Goal: Find specific page/section: Find specific page/section

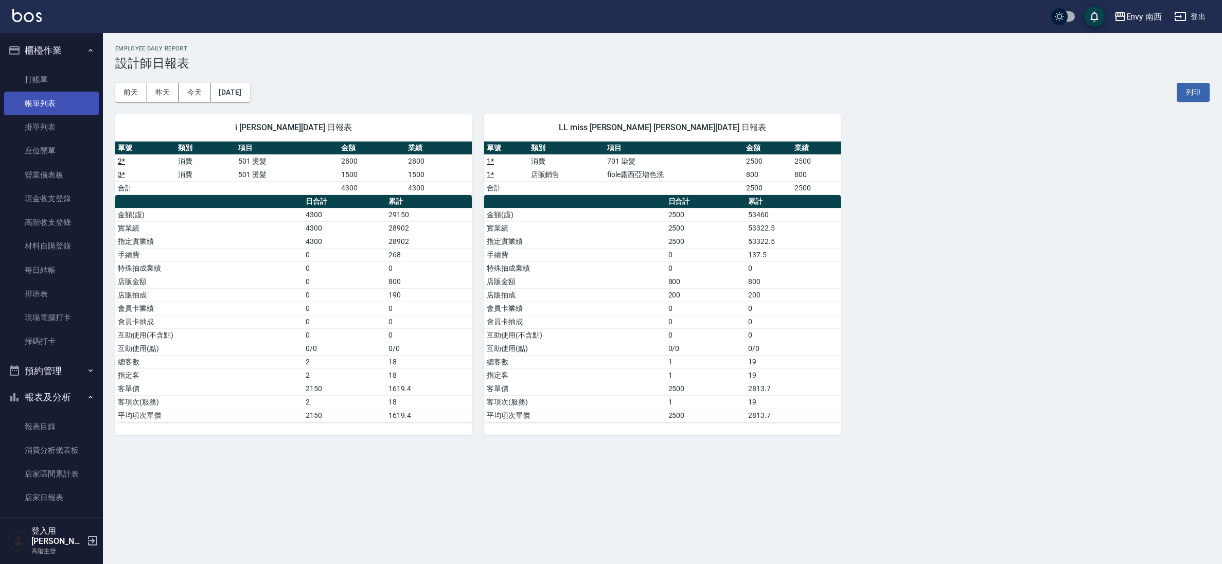
click at [66, 95] on link "帳單列表" at bounding box center [51, 104] width 95 height 24
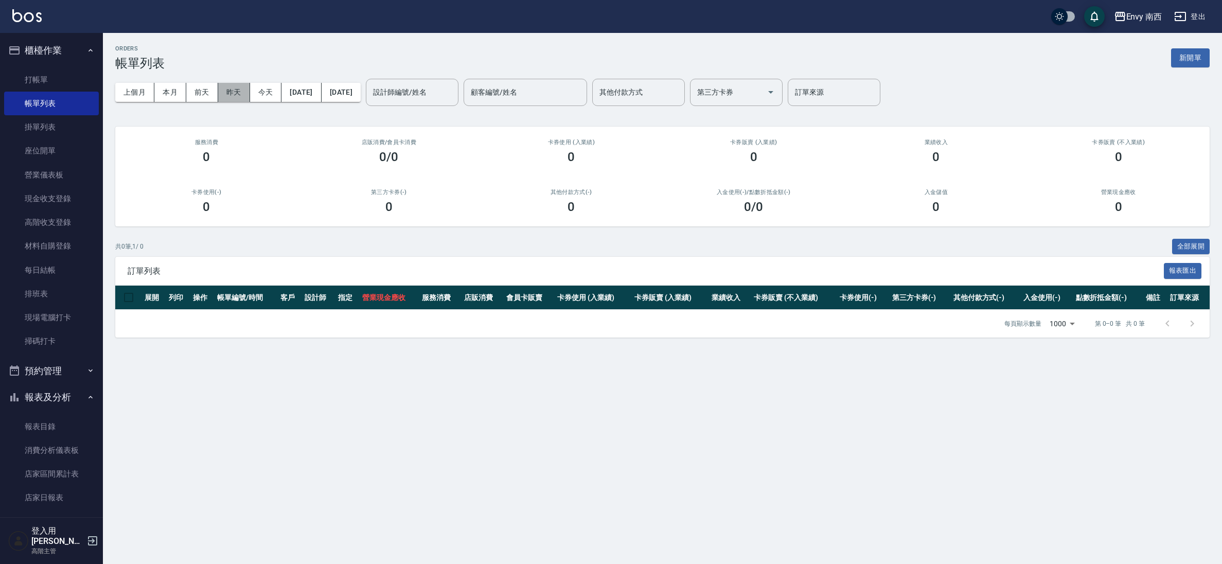
click at [223, 93] on button "昨天" at bounding box center [234, 92] width 32 height 19
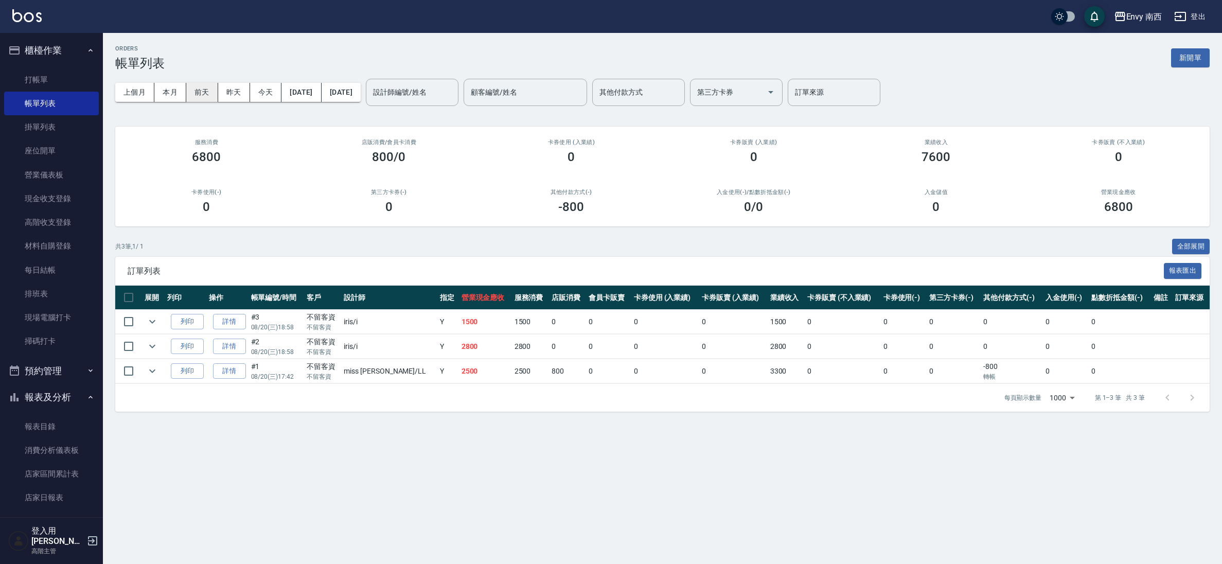
click at [207, 95] on button "前天" at bounding box center [202, 92] width 32 height 19
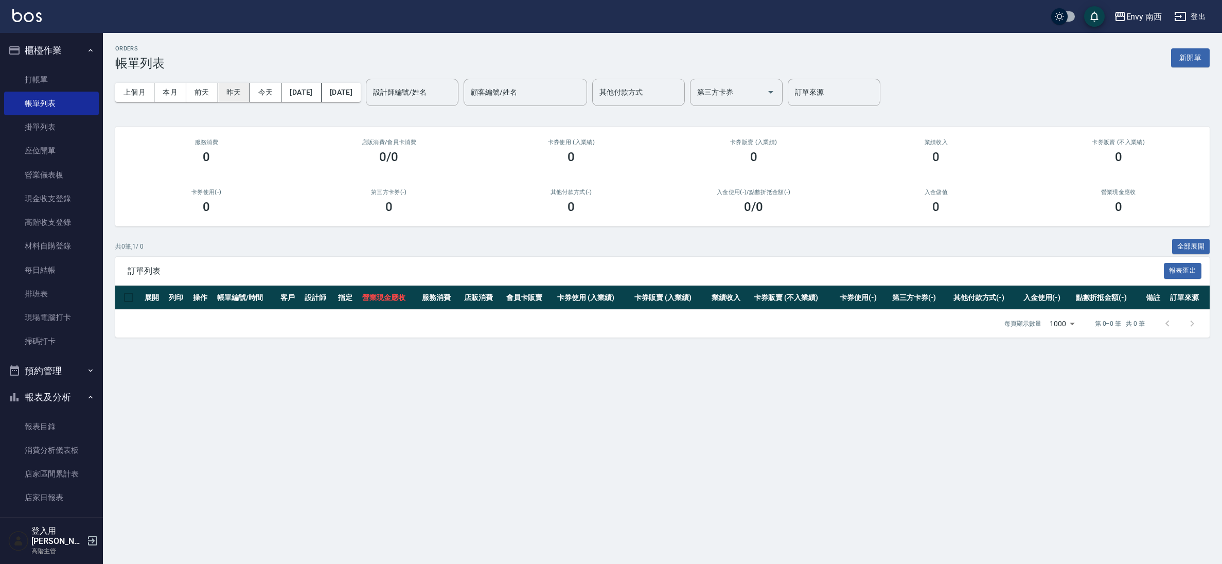
click at [231, 98] on button "昨天" at bounding box center [234, 92] width 32 height 19
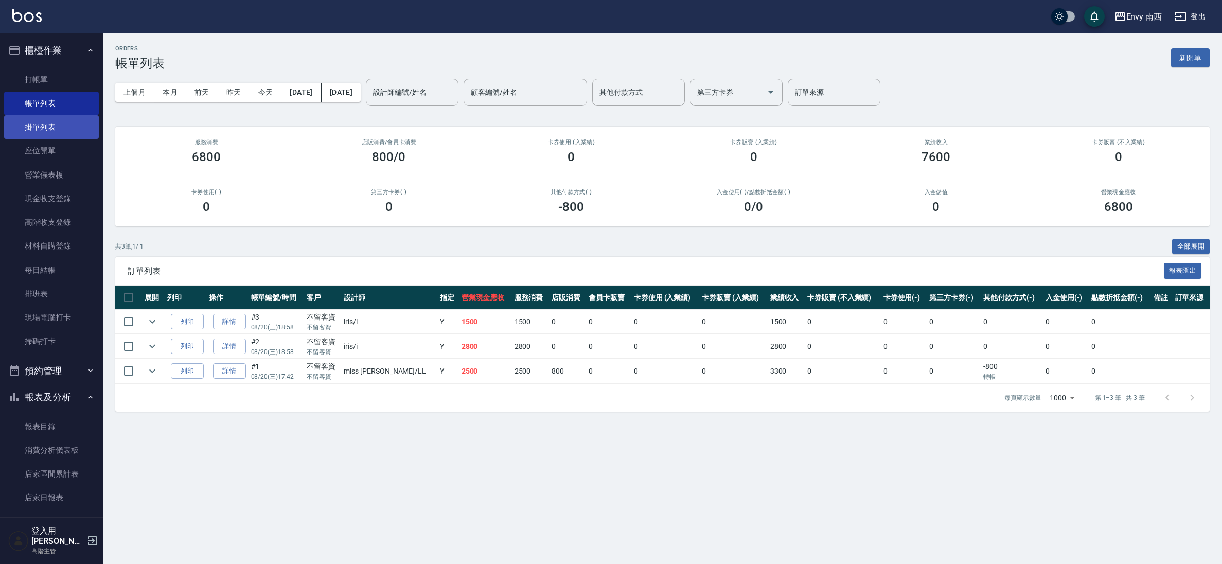
drag, startPoint x: 67, startPoint y: 129, endPoint x: 61, endPoint y: 119, distance: 11.6
click at [67, 129] on link "掛單列表" at bounding box center [51, 127] width 95 height 24
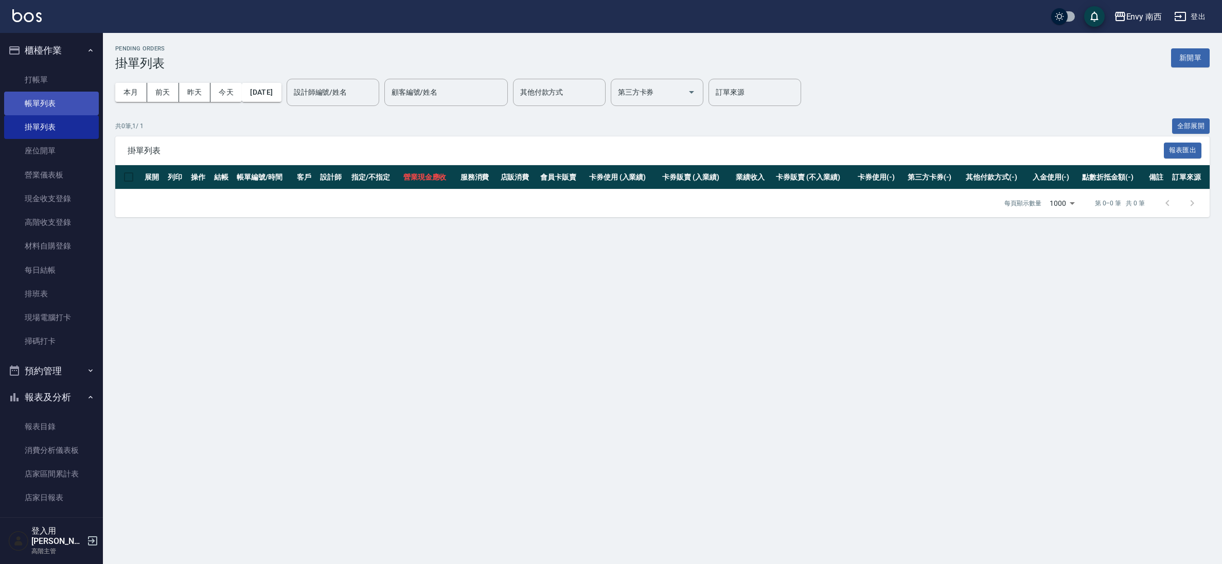
click at [62, 105] on link "帳單列表" at bounding box center [51, 104] width 95 height 24
